Goal: Task Accomplishment & Management: Manage account settings

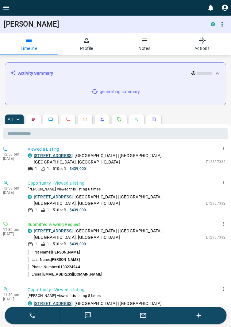
click at [95, 49] on button "Profile" at bounding box center [87, 44] width 58 height 22
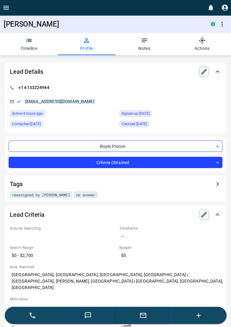
click at [146, 43] on icon "button" at bounding box center [144, 40] width 7 height 7
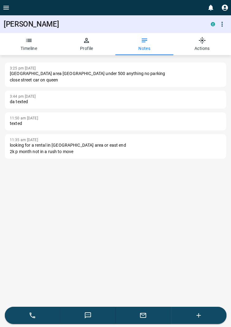
click at [144, 320] on button "button" at bounding box center [142, 315] width 55 height 17
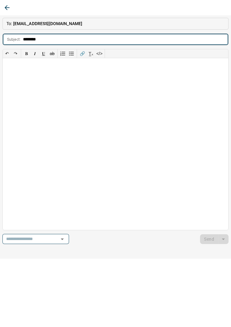
type input "*******"
click at [17, 68] on div at bounding box center [115, 144] width 225 height 172
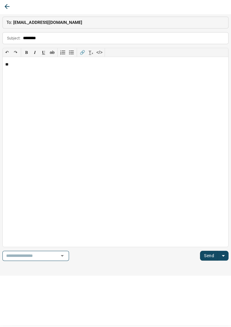
click at [7, 6] on icon "button" at bounding box center [6, 7] width 7 height 7
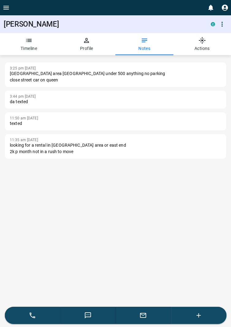
click at [144, 320] on button "button" at bounding box center [142, 315] width 55 height 17
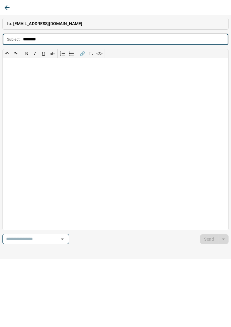
type input "*******"
click at [20, 70] on div at bounding box center [115, 144] width 225 height 172
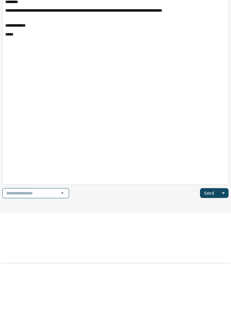
click at [208, 258] on button "Send" at bounding box center [209, 257] width 18 height 10
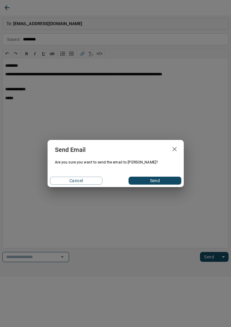
click at [158, 180] on button "Send" at bounding box center [154, 181] width 52 height 8
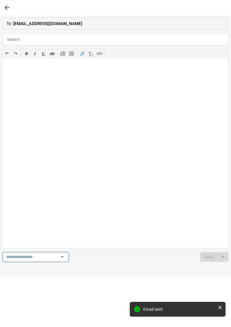
click at [6, 6] on icon "button" at bounding box center [6, 7] width 7 height 7
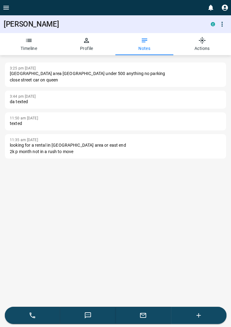
click at [8, 8] on icon "Open drawer" at bounding box center [6, 8] width 6 height 4
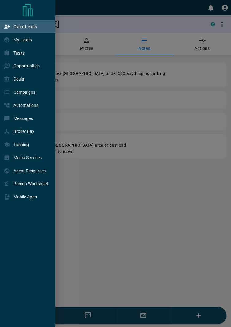
click at [28, 30] on div "Claim Leads" at bounding box center [20, 27] width 33 height 10
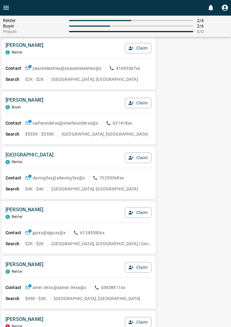
scroll to position [570, 0]
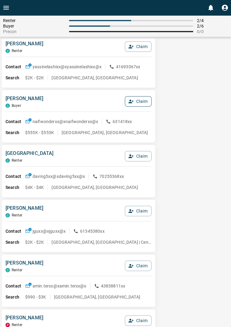
click at [139, 106] on button "Claim" at bounding box center [138, 101] width 27 height 10
click at [136, 104] on button "Confirm Claim" at bounding box center [129, 101] width 44 height 10
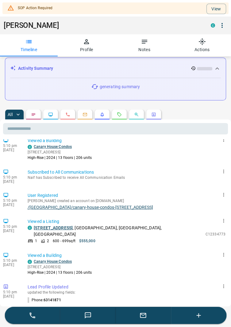
scroll to position [0, 0]
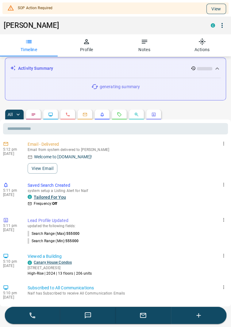
click at [217, 8] on button "View" at bounding box center [216, 9] width 20 height 10
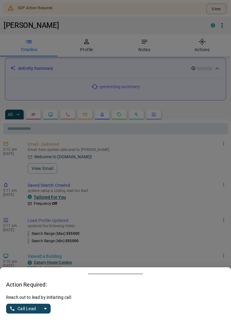
click at [47, 312] on icon "split button" at bounding box center [45, 308] width 7 height 7
click at [29, 301] on li "Log Manual Call" at bounding box center [28, 296] width 37 height 9
click at [18, 314] on button "Log Manual Call" at bounding box center [26, 309] width 40 height 10
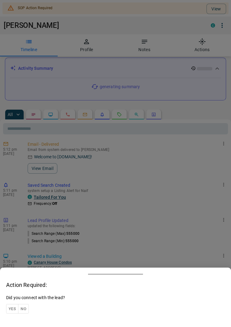
click at [12, 314] on button "Yes" at bounding box center [12, 308] width 12 height 9
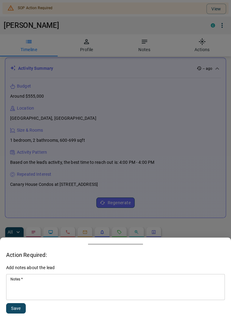
click at [52, 298] on textarea "Notes   *" at bounding box center [115, 287] width 210 height 21
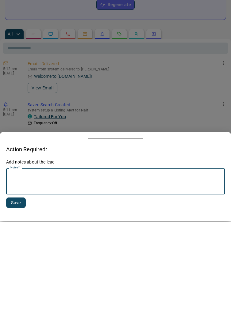
scroll to position [115, 0]
type textarea "**********"
click at [16, 307] on button "Save" at bounding box center [16, 308] width 20 height 10
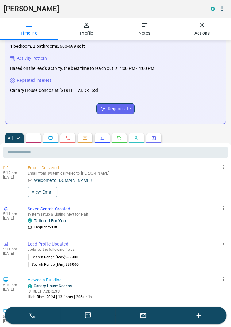
scroll to position [0, 0]
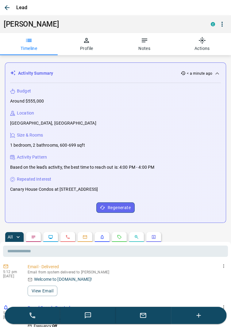
click at [9, 8] on icon "button" at bounding box center [6, 7] width 7 height 7
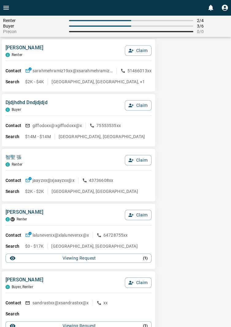
scroll to position [1175, 0]
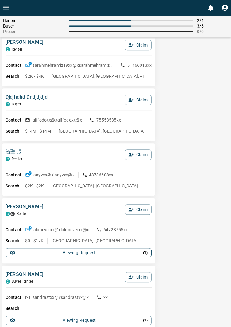
click at [148, 252] on button "Viewing Request ( 1 )" at bounding box center [79, 252] width 146 height 9
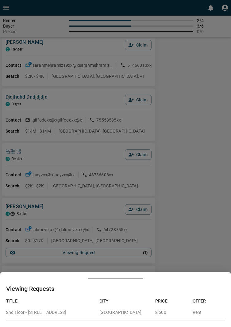
click at [202, 250] on div at bounding box center [115, 163] width 231 height 327
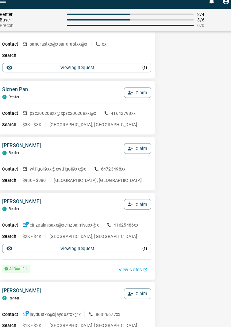
scroll to position [1479, 0]
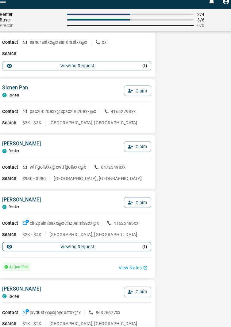
click at [145, 250] on p "( 1 )" at bounding box center [145, 249] width 5 height 6
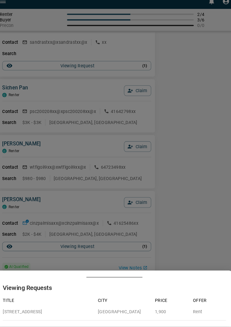
click at [196, 207] on div at bounding box center [115, 163] width 231 height 327
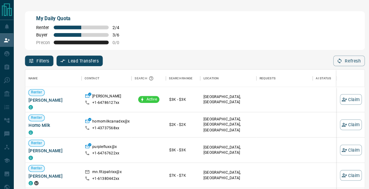
scroll to position [157, 333]
